Goal: Feedback & Contribution: Submit feedback/report problem

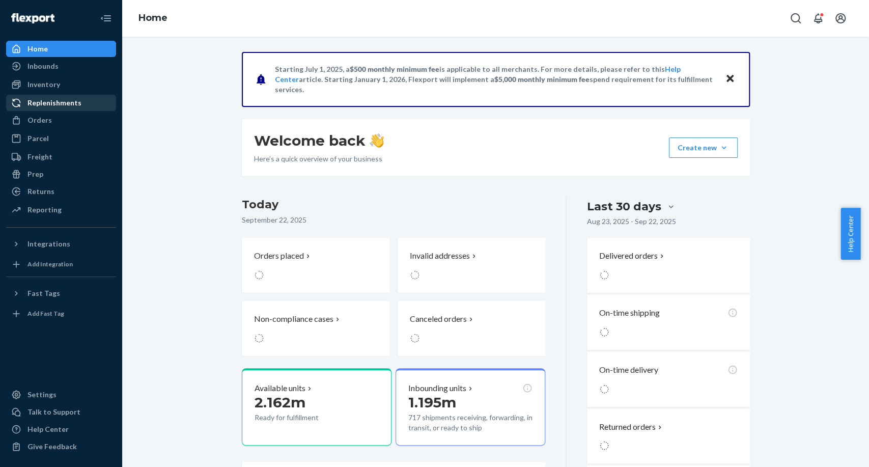
click at [44, 110] on link "Replenishments" at bounding box center [61, 103] width 110 height 16
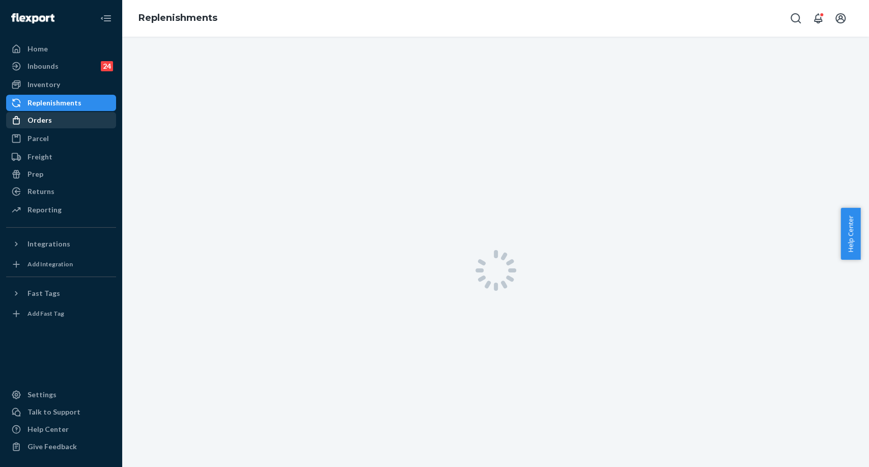
click at [51, 121] on div "Orders" at bounding box center [61, 120] width 108 height 14
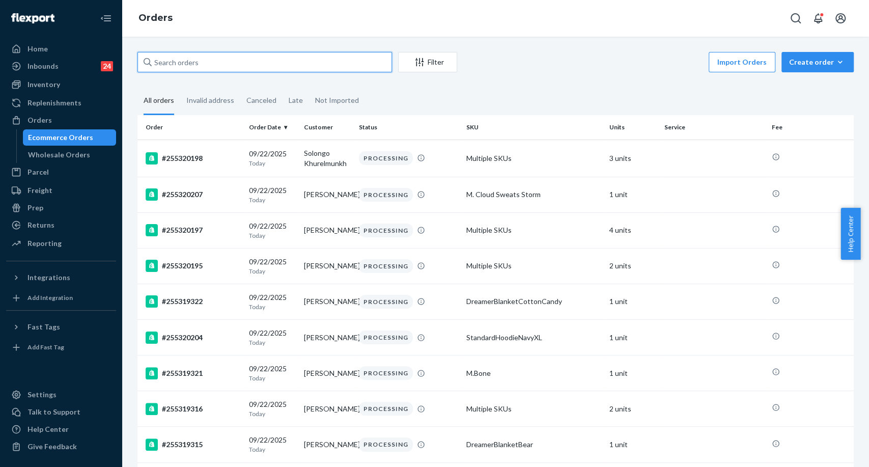
click at [244, 68] on input "text" at bounding box center [264, 62] width 255 height 20
paste input "#255228588"
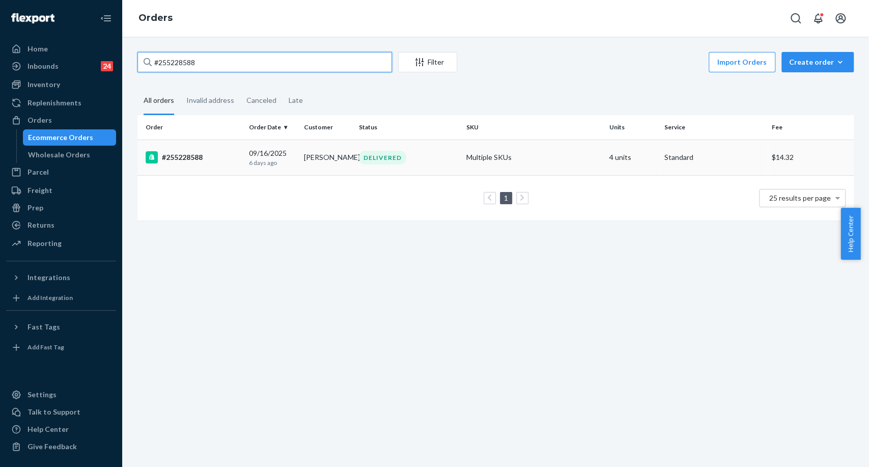
type input "#255228588"
click at [184, 163] on div "#255228588" at bounding box center [193, 157] width 95 height 12
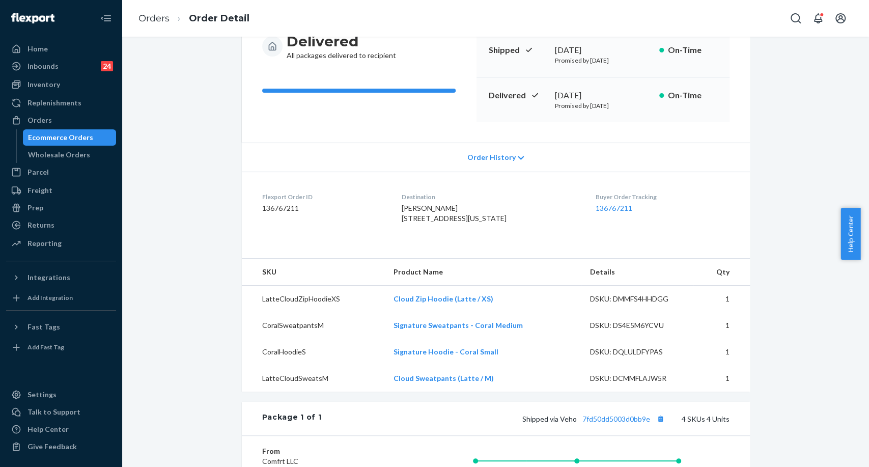
scroll to position [170, 0]
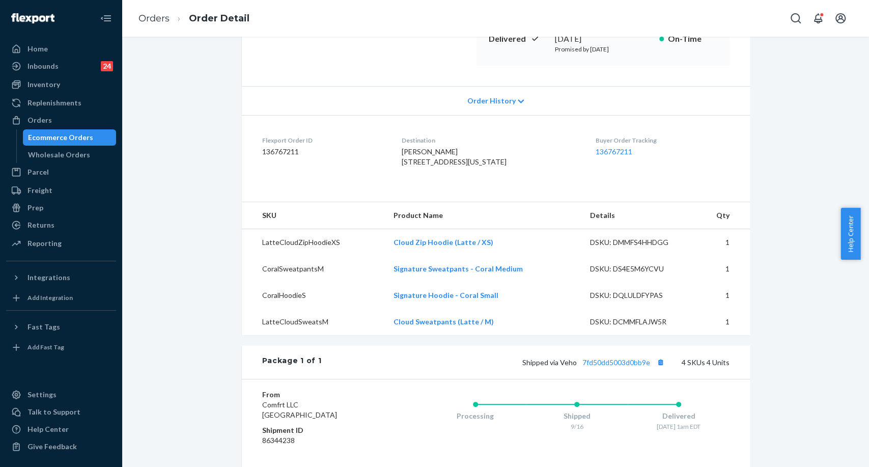
click at [566, 367] on span "Shipped via Veho 7fd50dd5003d0bb9e" at bounding box center [594, 362] width 145 height 9
copy span "Veho"
click at [664, 369] on button "Copy tracking number" at bounding box center [660, 361] width 13 height 13
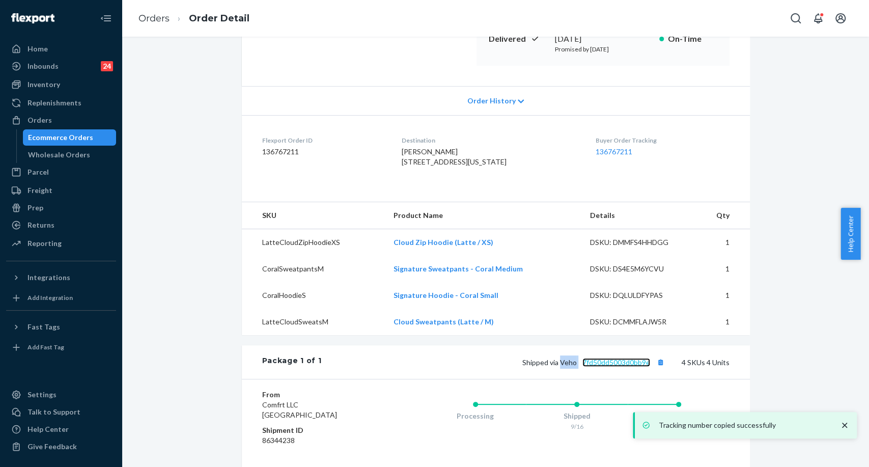
drag, startPoint x: 616, startPoint y: 380, endPoint x: 594, endPoint y: 383, distance: 22.6
click at [616, 367] on link "7fd50dd5003d0bb9e" at bounding box center [616, 362] width 68 height 9
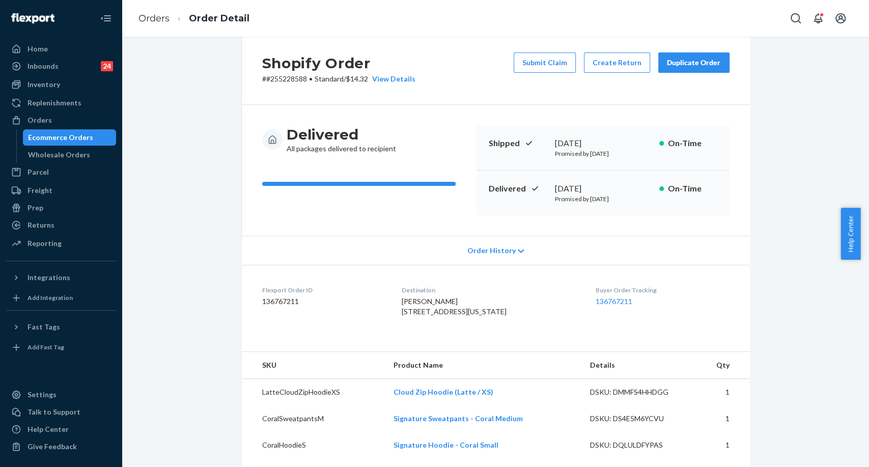
scroll to position [0, 0]
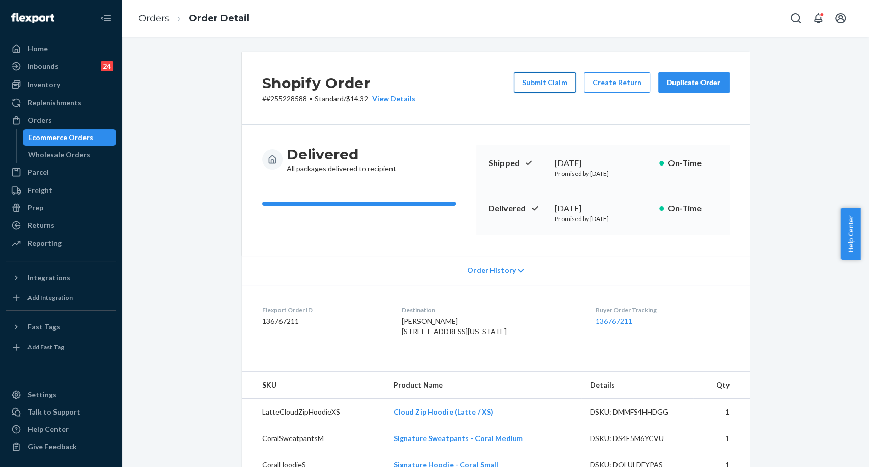
click at [552, 82] on button "Submit Claim" at bounding box center [545, 82] width 62 height 20
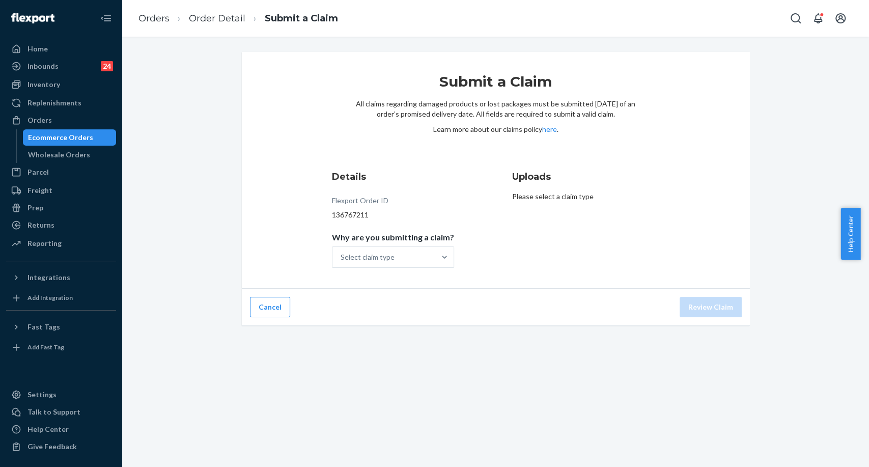
click at [440, 269] on div "Details Flexport Order ID 136767211 Why are you submitting a claim? Select clai…" at bounding box center [406, 219] width 148 height 110
click at [428, 256] on div "Select claim type" at bounding box center [383, 257] width 103 height 20
click at [342, 256] on input "Why are you submitting a claim? Select claim type" at bounding box center [341, 257] width 1 height 10
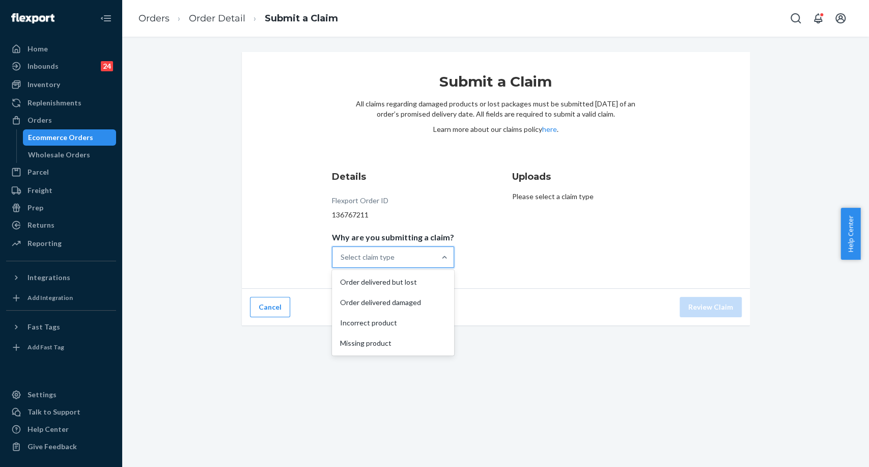
click at [428, 256] on div "Select claim type" at bounding box center [383, 257] width 103 height 20
click at [342, 256] on input "Why are you submitting a claim? option Order delivered but lost focused, 1 of 4…" at bounding box center [341, 257] width 1 height 10
click at [426, 257] on div "Select claim type" at bounding box center [383, 257] width 103 height 20
click at [342, 257] on input "Why are you submitting a claim? 0 results available. Select is focused ,type to…" at bounding box center [341, 257] width 1 height 10
click at [413, 283] on div "Order delivered but lost" at bounding box center [393, 282] width 118 height 20
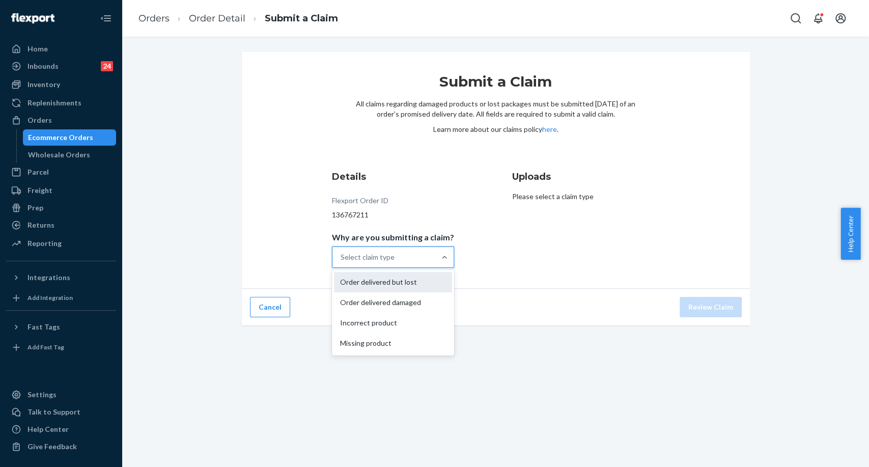
click at [342, 262] on input "Why are you submitting a claim? option Order delivered but lost focused, 0 of 4…" at bounding box center [341, 257] width 1 height 10
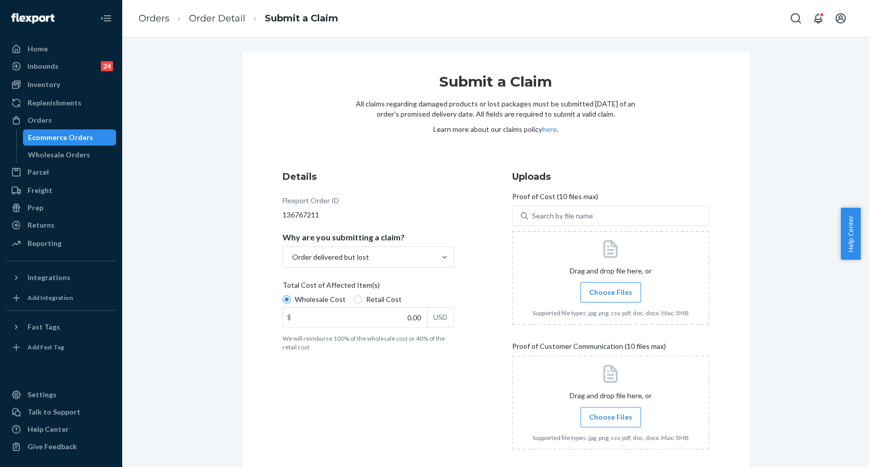
click at [628, 291] on label "Choose Files" at bounding box center [610, 292] width 61 height 20
click at [611, 291] on input "Choose Files" at bounding box center [610, 292] width 1 height 11
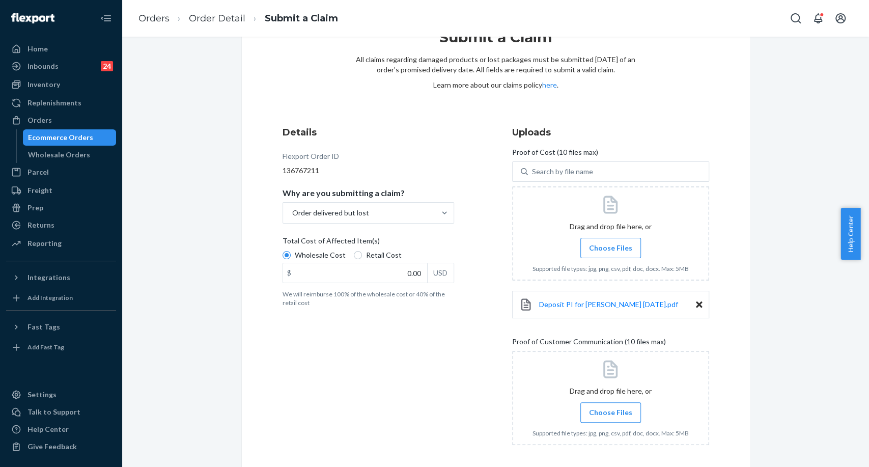
scroll to position [57, 0]
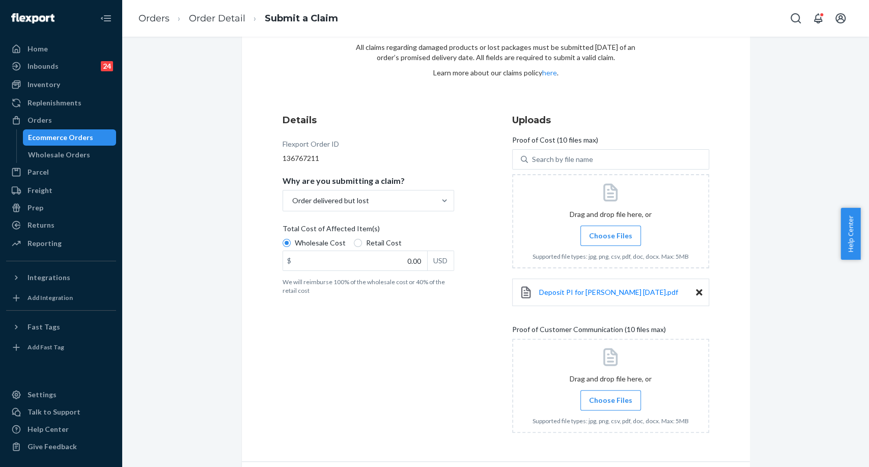
click at [603, 396] on span "Choose Files" at bounding box center [610, 400] width 43 height 10
click at [610, 396] on input "Choose Files" at bounding box center [610, 400] width 1 height 11
click at [427, 264] on div "USD" at bounding box center [440, 260] width 26 height 19
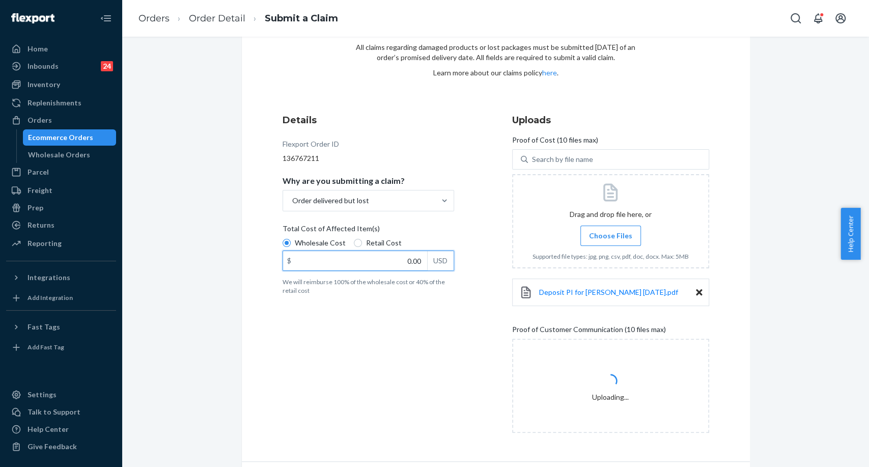
click at [426, 264] on input "0.00" at bounding box center [355, 260] width 144 height 19
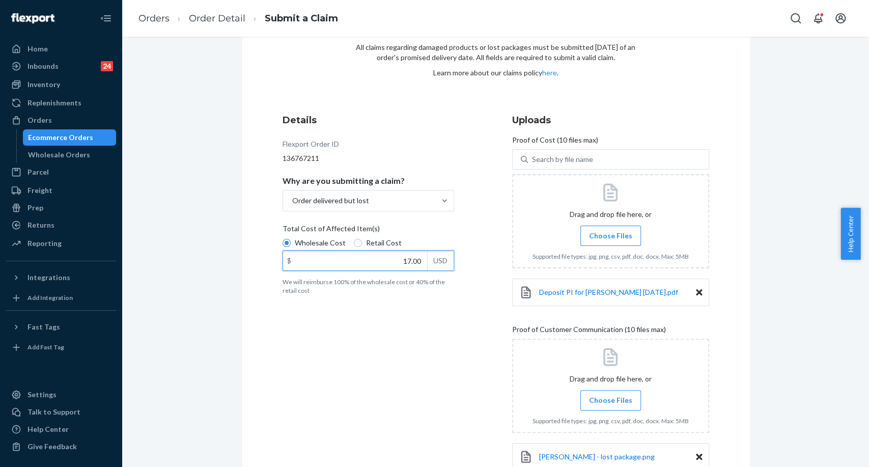
type input "171.00"
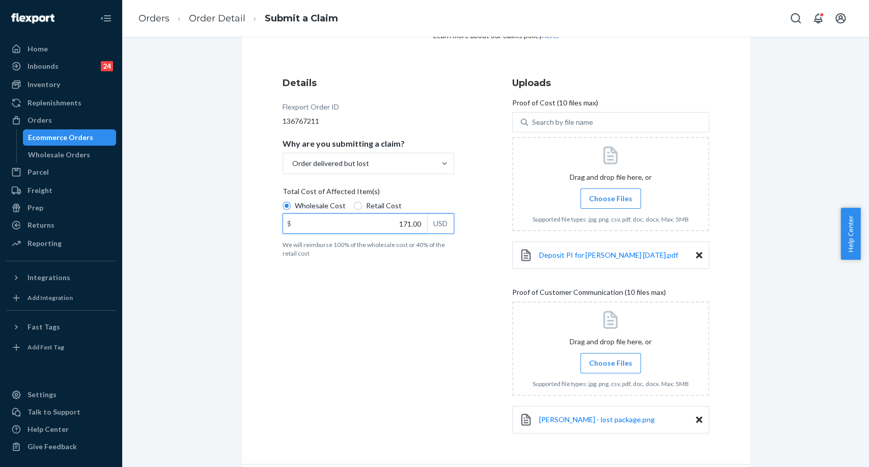
scroll to position [127, 0]
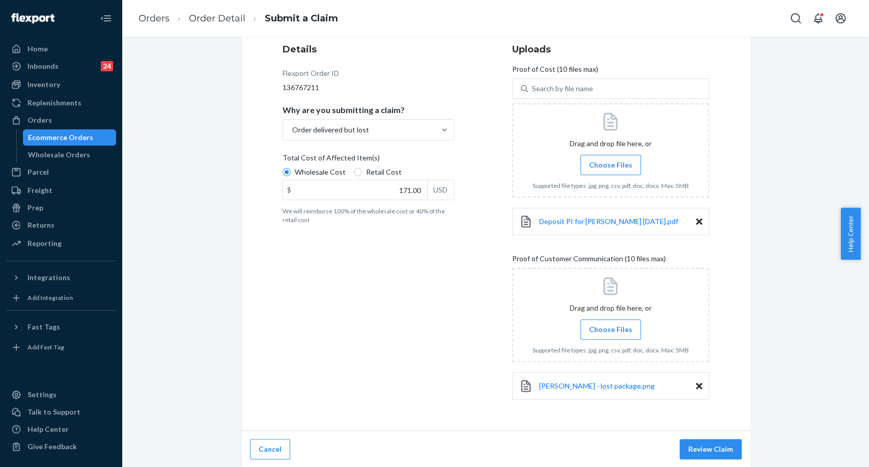
click at [713, 447] on button "Review Claim" at bounding box center [711, 449] width 62 height 20
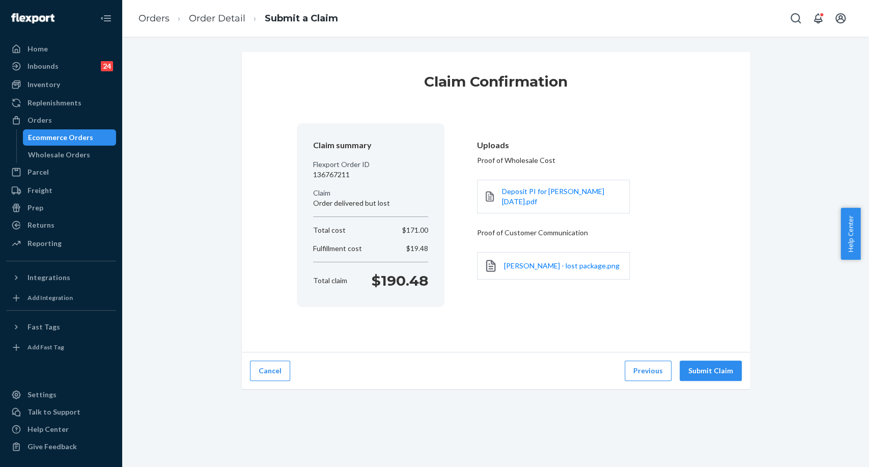
scroll to position [0, 0]
click at [707, 372] on button "Submit Claim" at bounding box center [711, 370] width 62 height 20
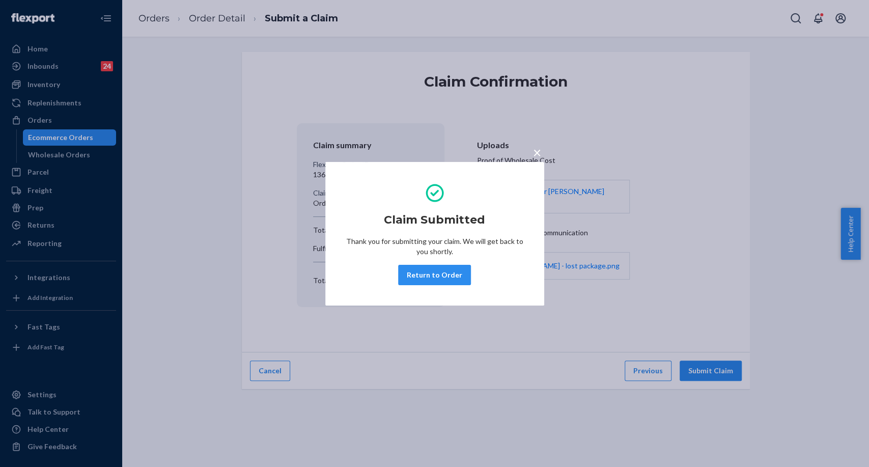
click at [431, 268] on button "Return to Order" at bounding box center [434, 275] width 73 height 20
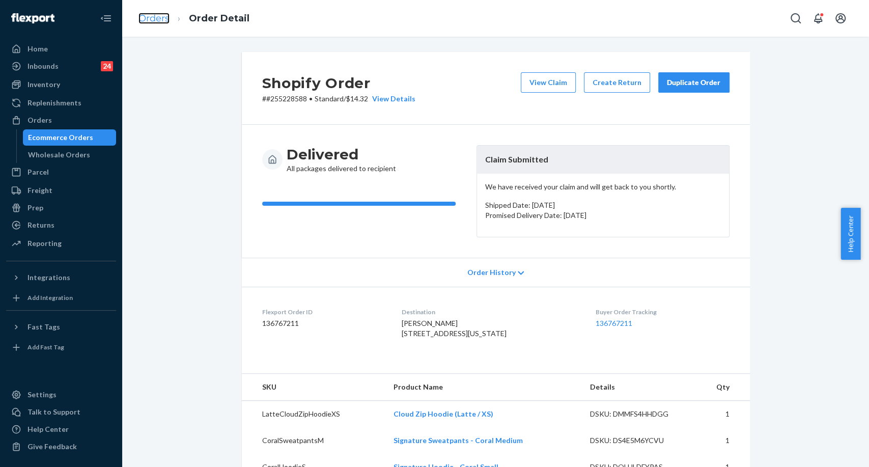
click at [162, 21] on link "Orders" at bounding box center [153, 18] width 31 height 11
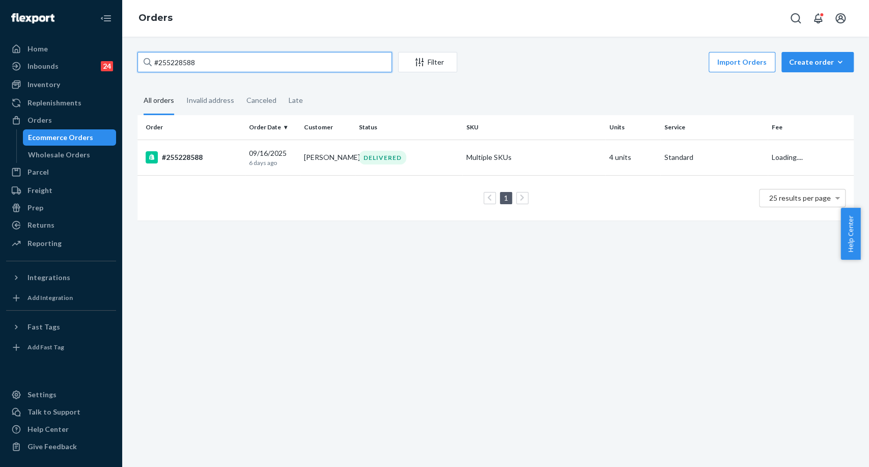
click at [176, 59] on input "#255228588" at bounding box center [264, 62] width 255 height 20
paste input "254786172"
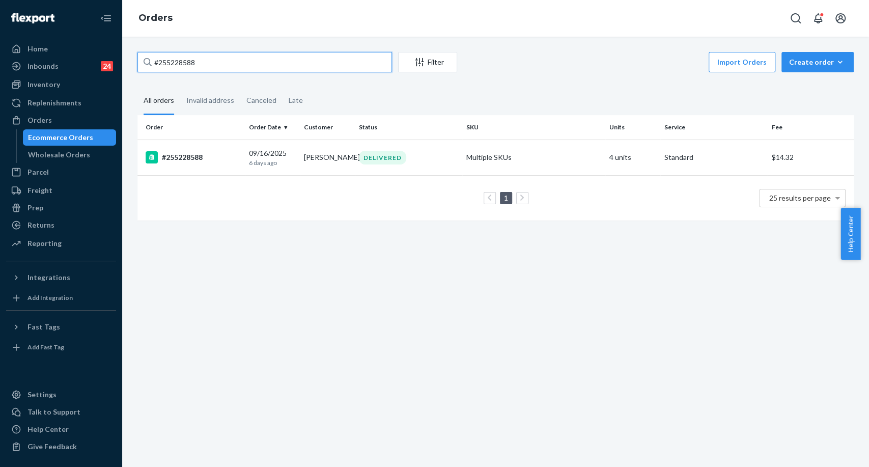
type input "254786172"
click at [192, 156] on div "#254786172" at bounding box center [193, 157] width 95 height 12
click at [192, 156] on div "254786172 Filter Import Orders Create order Ecommerce order Removal order All o…" at bounding box center [495, 252] width 747 height 430
